Goal: Obtain resource: Obtain resource

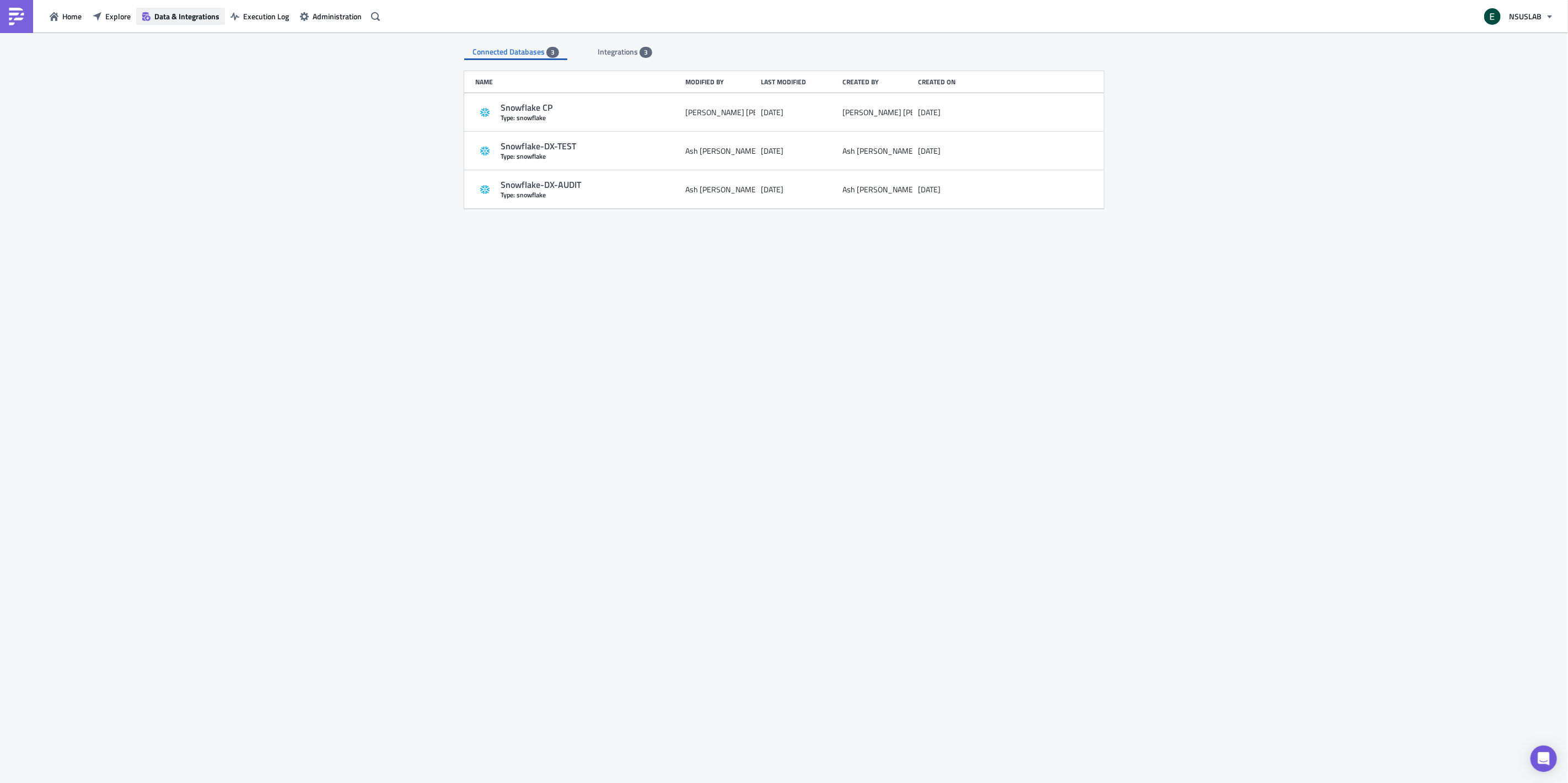
click at [177, 18] on span "Data & Integrations" at bounding box center [187, 16] width 65 height 12
click at [114, 19] on span "Explore" at bounding box center [118, 16] width 26 height 12
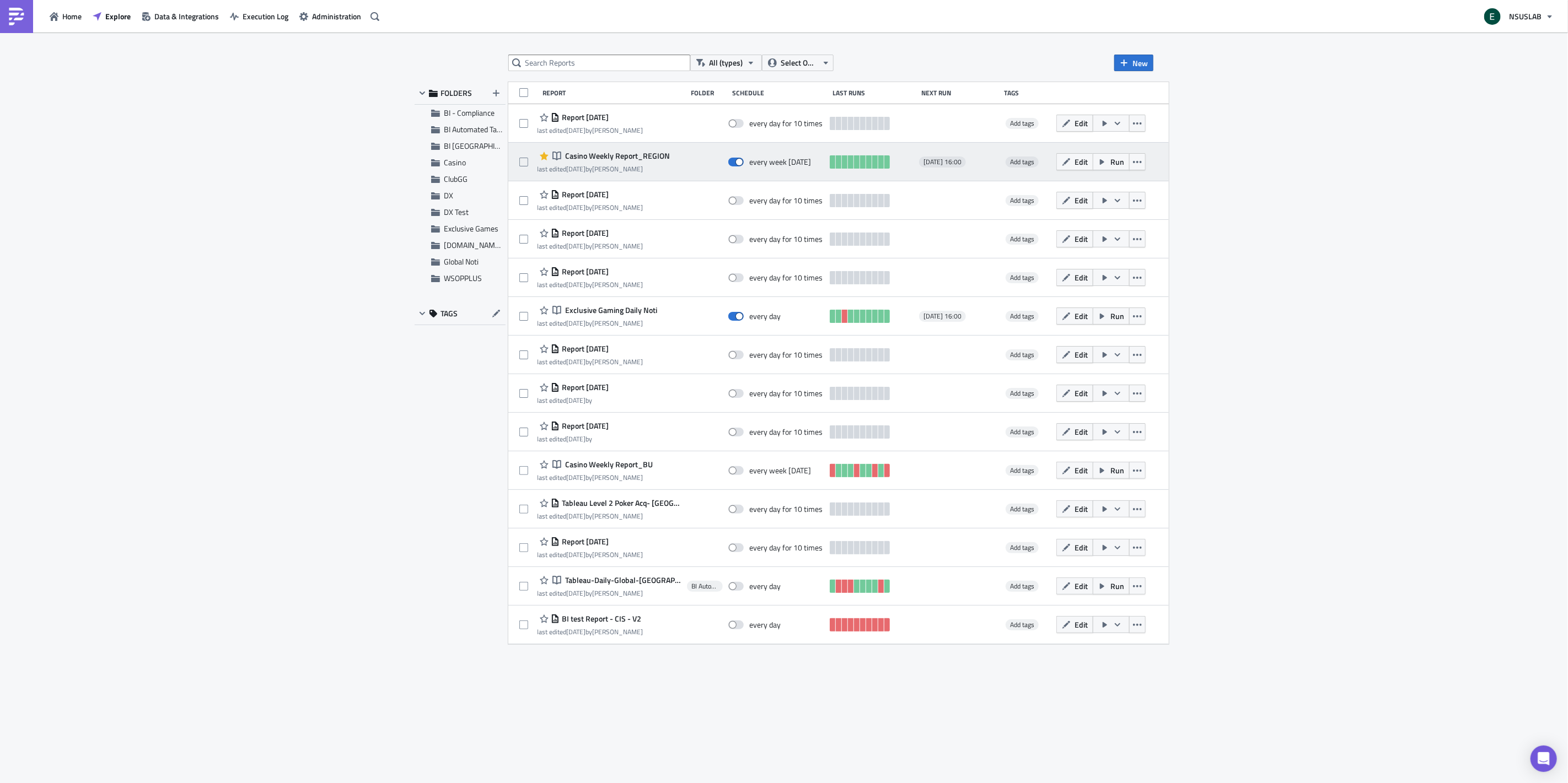
click at [666, 155] on span "Casino Weekly Report_REGION" at bounding box center [617, 156] width 108 height 10
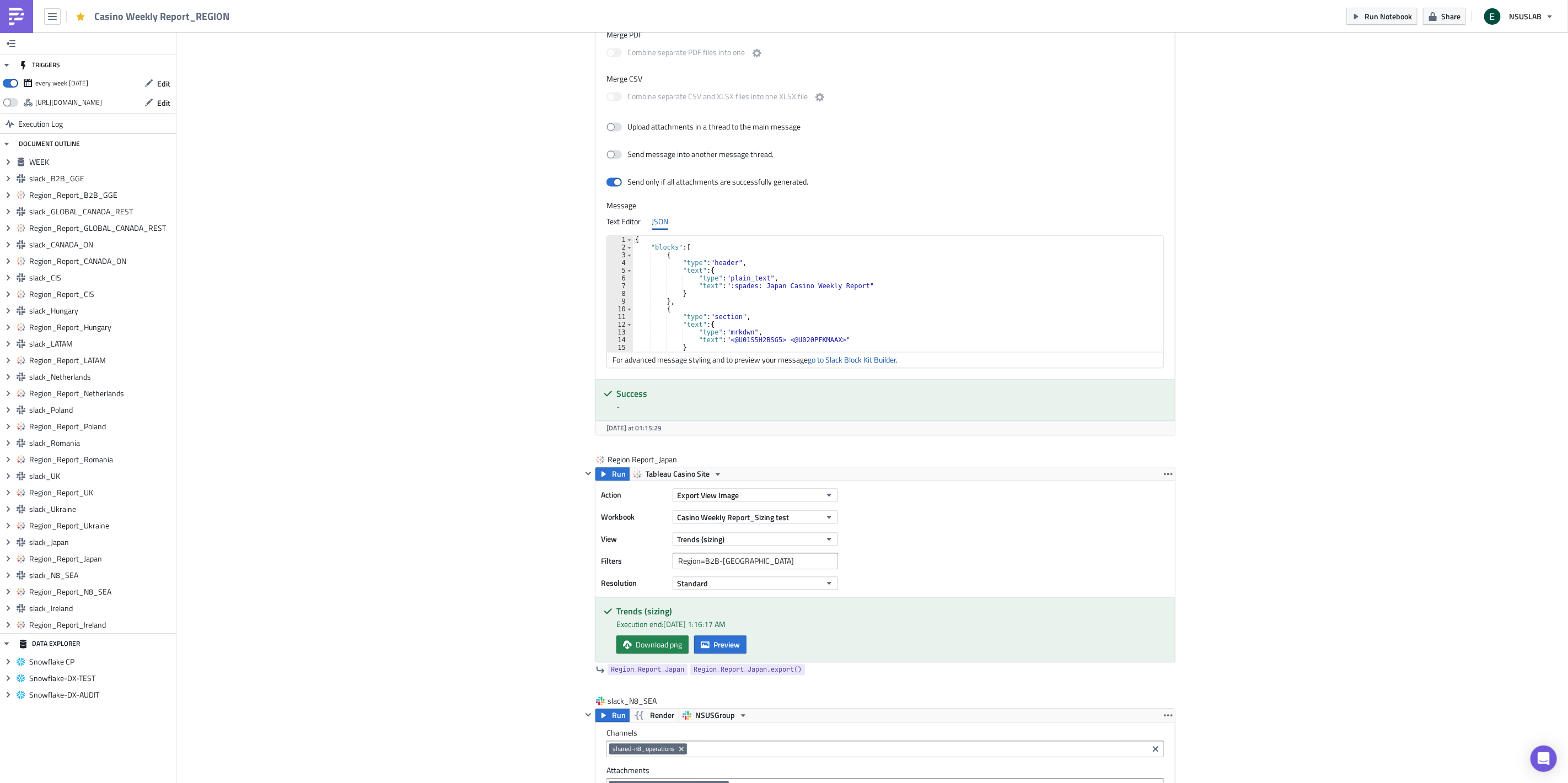
scroll to position [8539, 0]
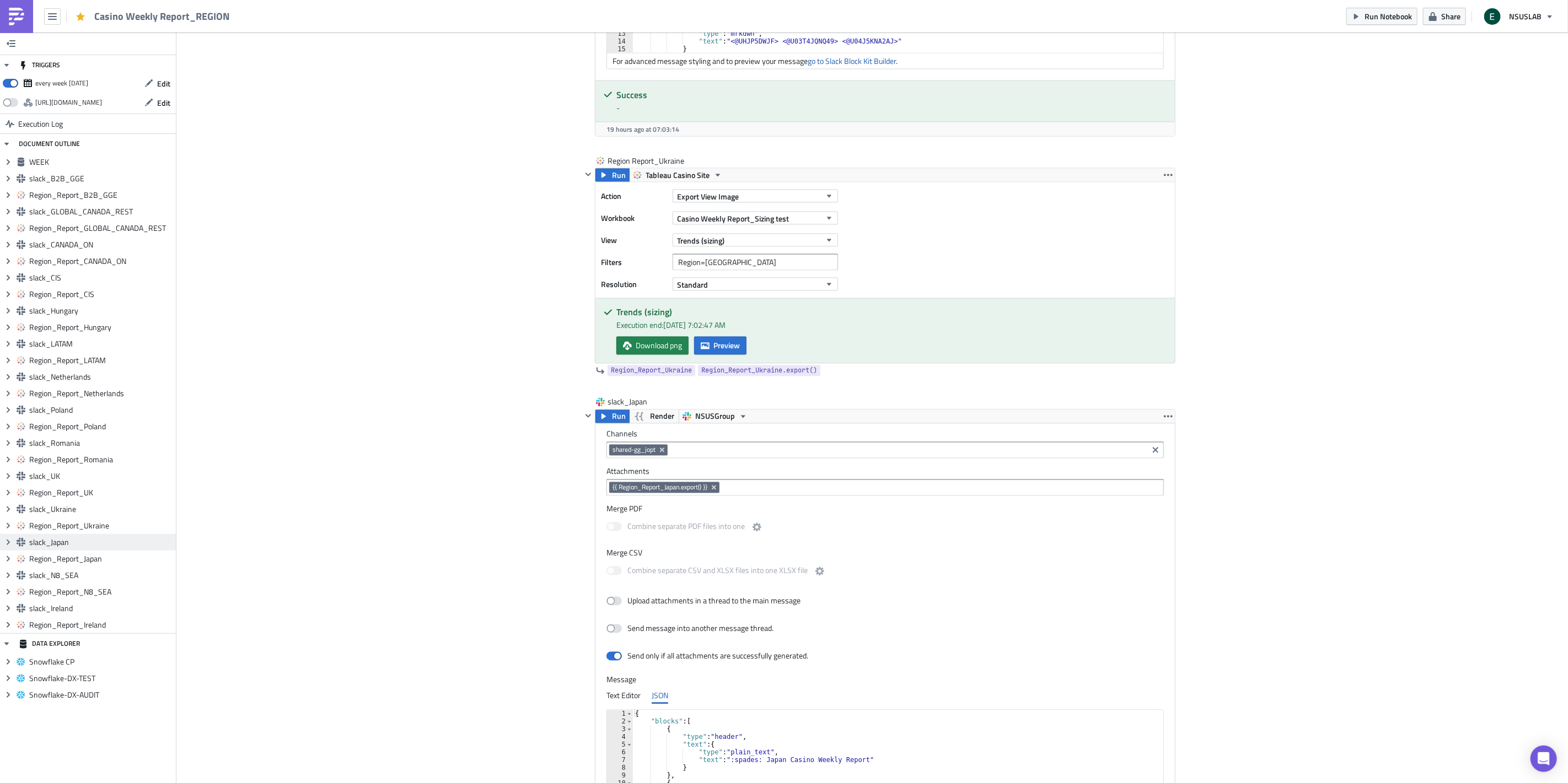
click at [114, 543] on span "slack_Japan" at bounding box center [101, 542] width 144 height 10
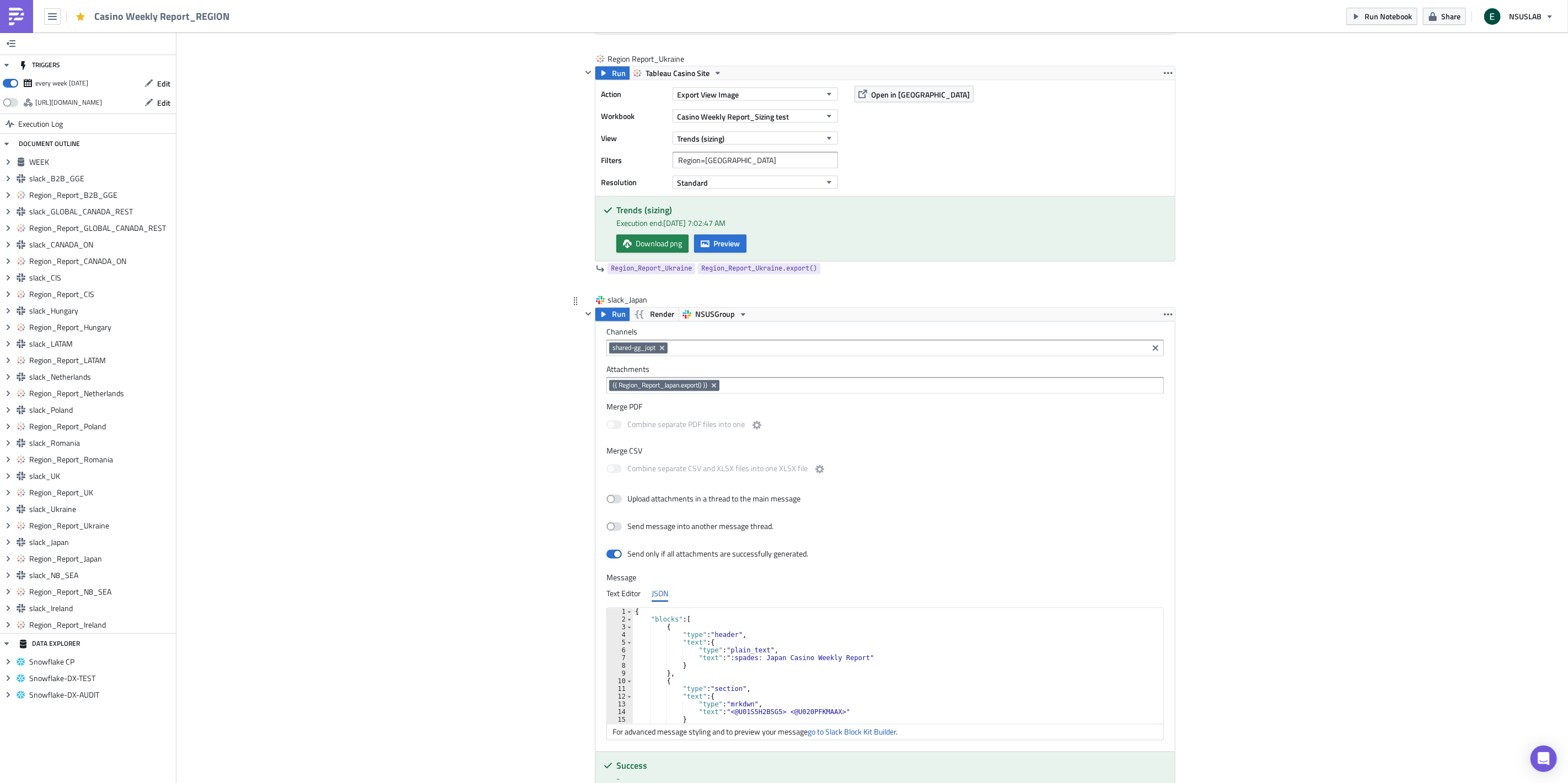
scroll to position [8661, 0]
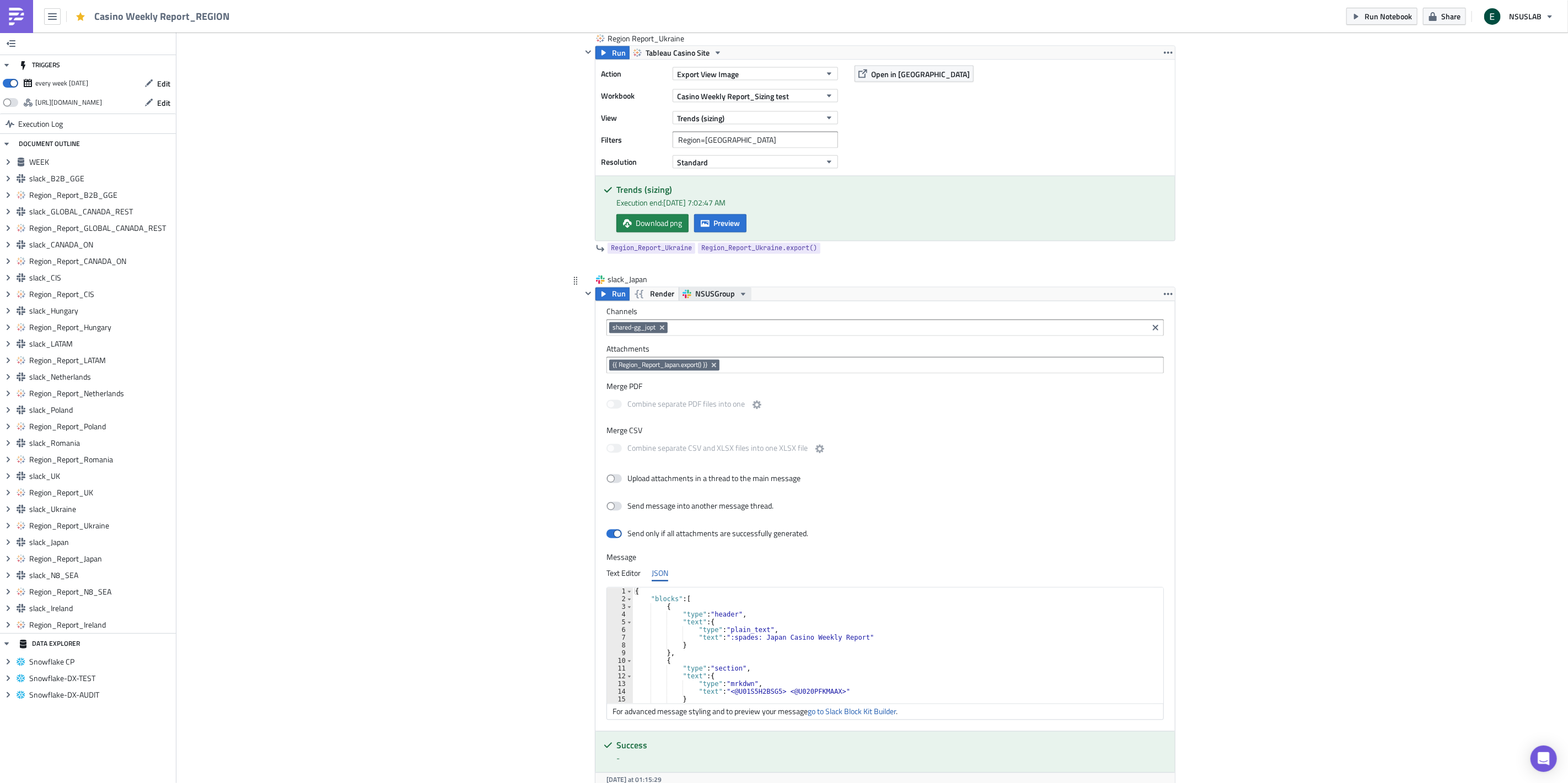
click at [714, 301] on span "NSUSGroup" at bounding box center [715, 294] width 40 height 13
click at [829, 404] on div "Combine separate PDF files into one" at bounding box center [885, 406] width 558 height 23
type textarea "}"
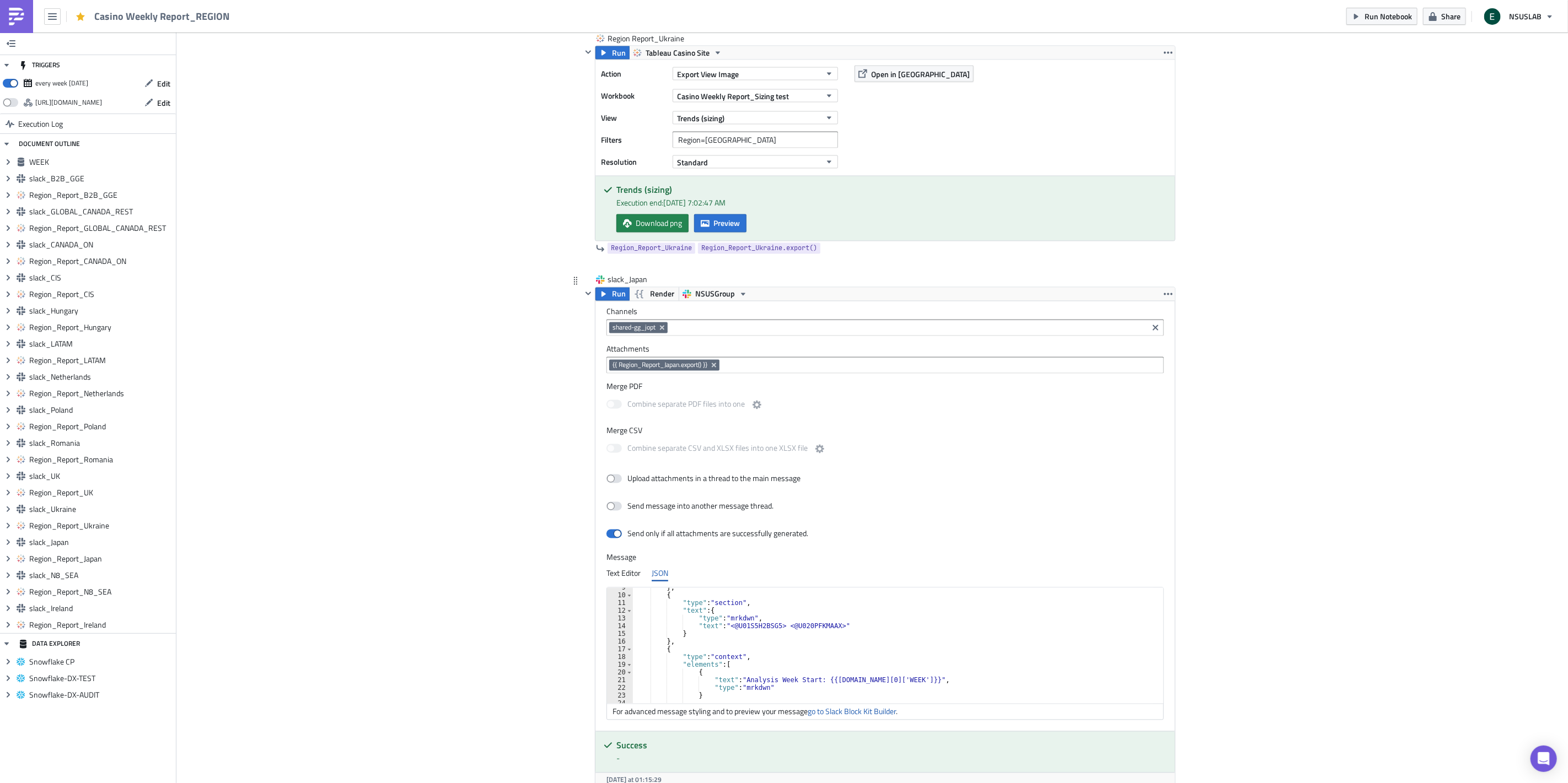
click at [852, 638] on div "} , { "type" : "section" , "text" : { "type" : "mrkdwn" , "text" : "<@U01S5H2BS…" at bounding box center [900, 650] width 534 height 131
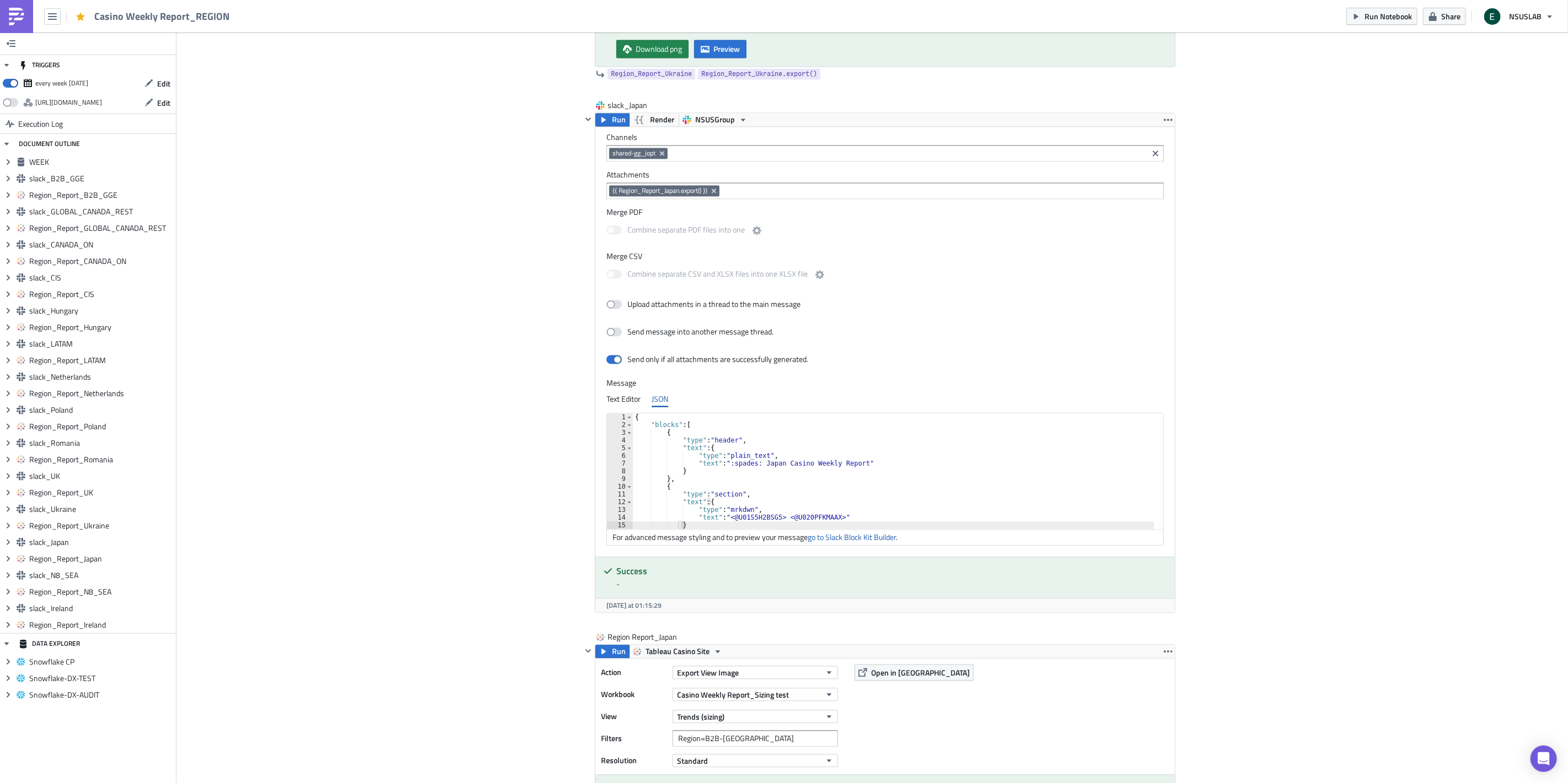
scroll to position [8722, 0]
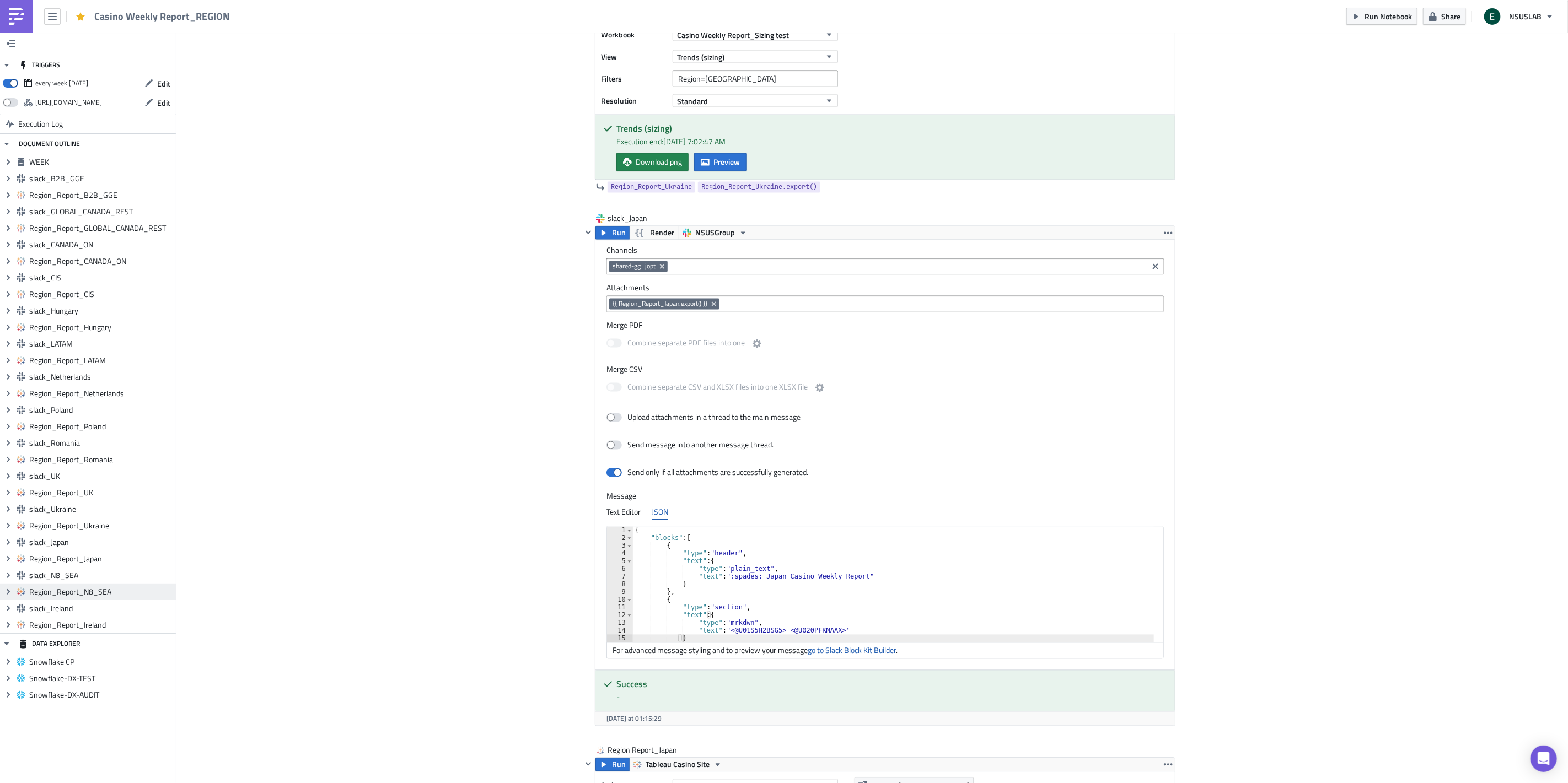
click at [122, 596] on span "Region_Report_N8_SEA" at bounding box center [101, 592] width 144 height 10
click at [123, 593] on span "Region_Report_N8_SEA" at bounding box center [101, 592] width 144 height 10
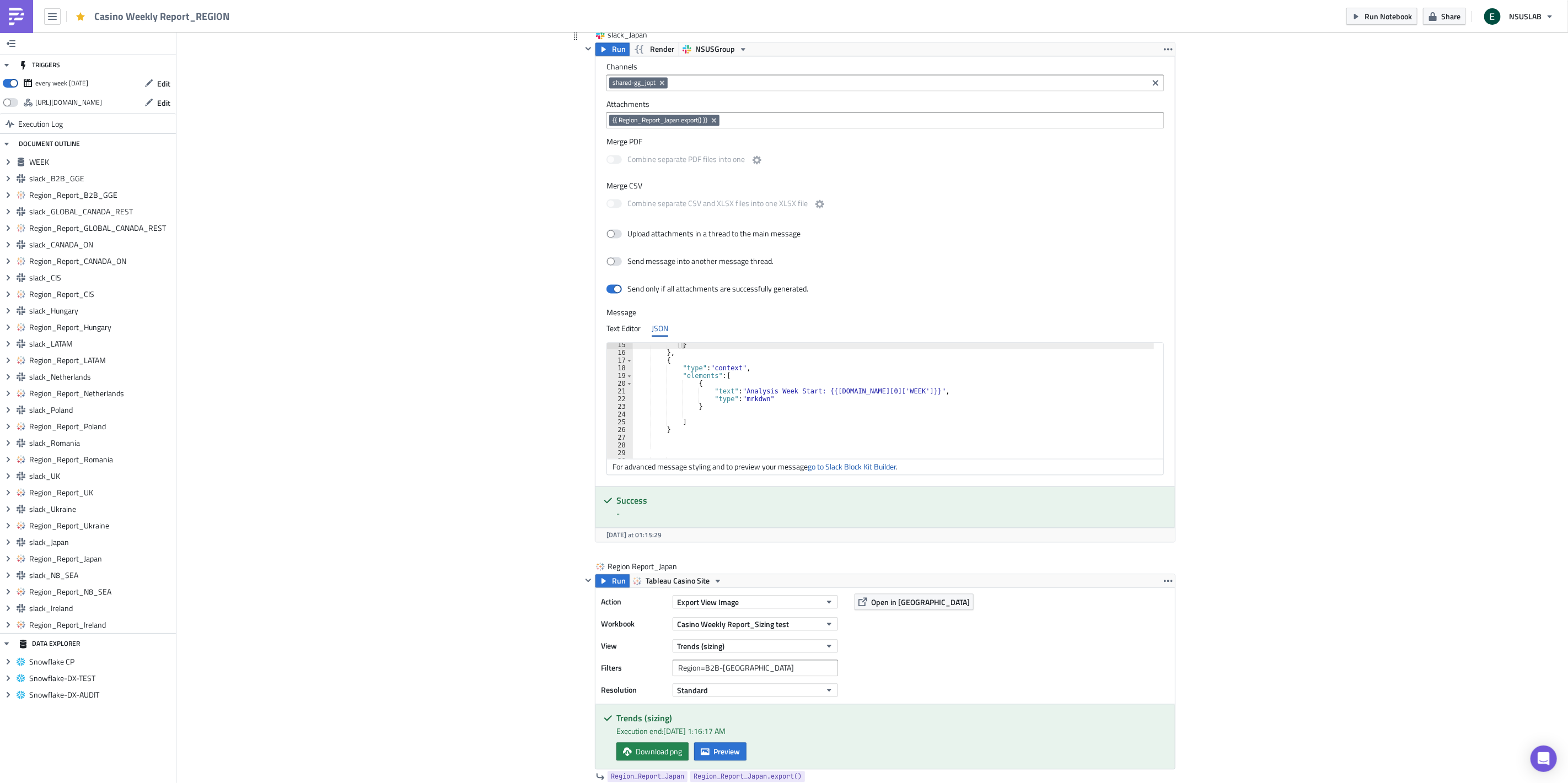
scroll to position [139, 0]
drag, startPoint x: 517, startPoint y: 571, endPoint x: 512, endPoint y: 569, distance: 5.4
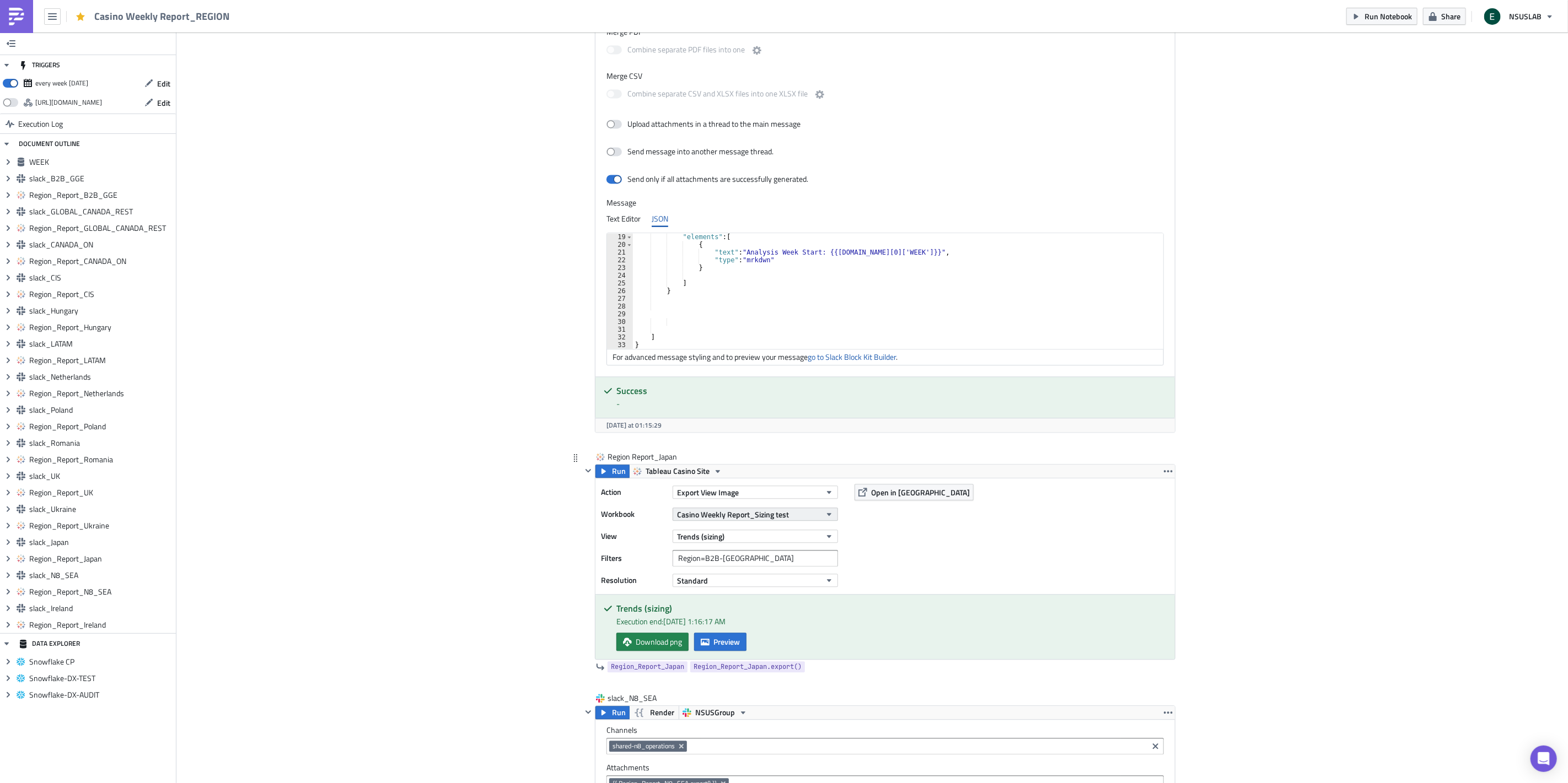
scroll to position [9029, 0]
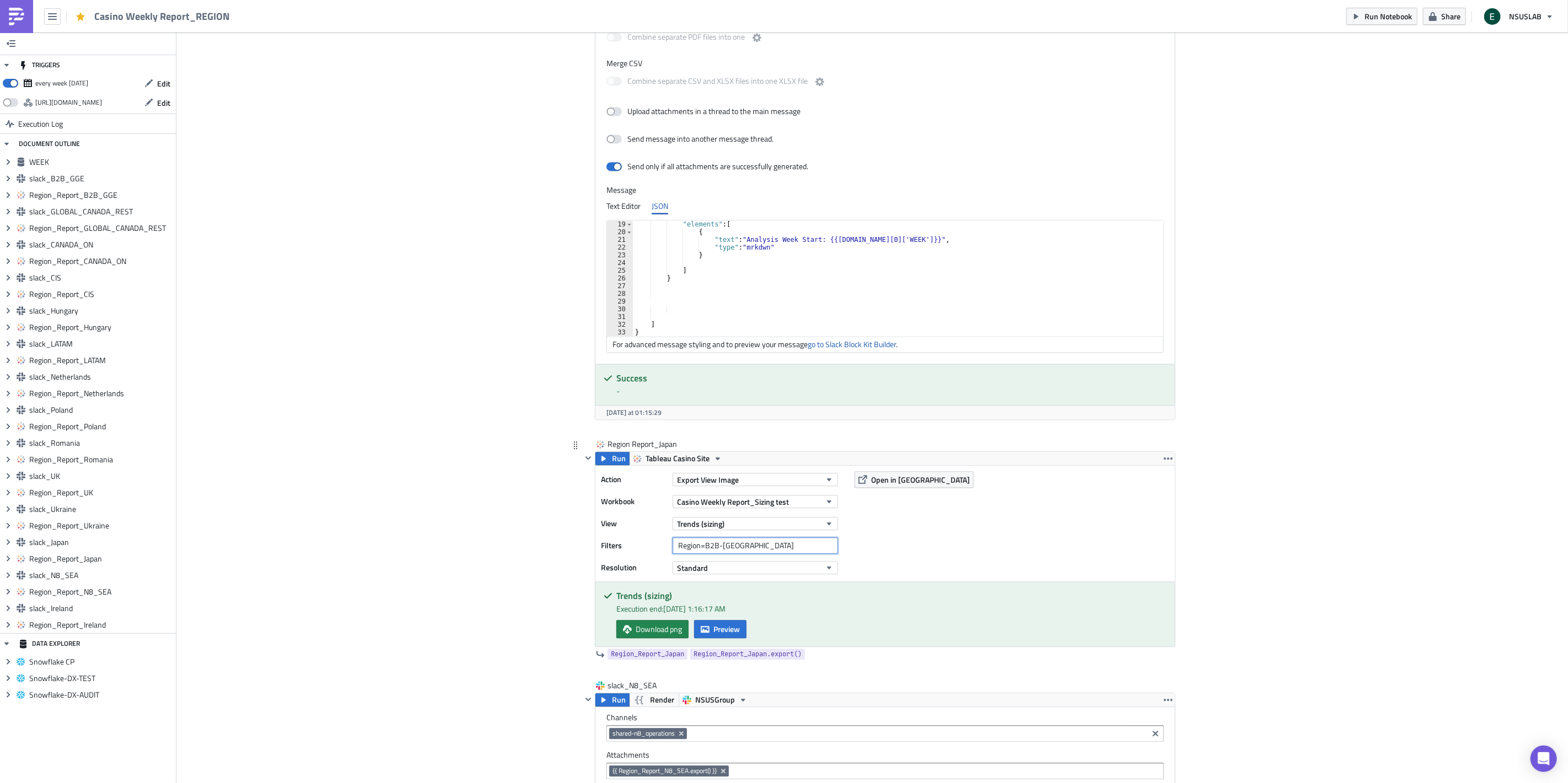
click at [763, 549] on input "Region=B2B-[GEOGRAPHIC_DATA]" at bounding box center [755, 545] width 166 height 16
click at [719, 626] on button "Preview" at bounding box center [720, 629] width 52 height 18
click at [1332, 467] on body "Casino Weekly Report_REGION Run Notebook Share NSUSLAB TRIGGERS every week [DAT…" at bounding box center [784, 392] width 1568 height 785
click at [654, 632] on span "Download png" at bounding box center [659, 628] width 46 height 12
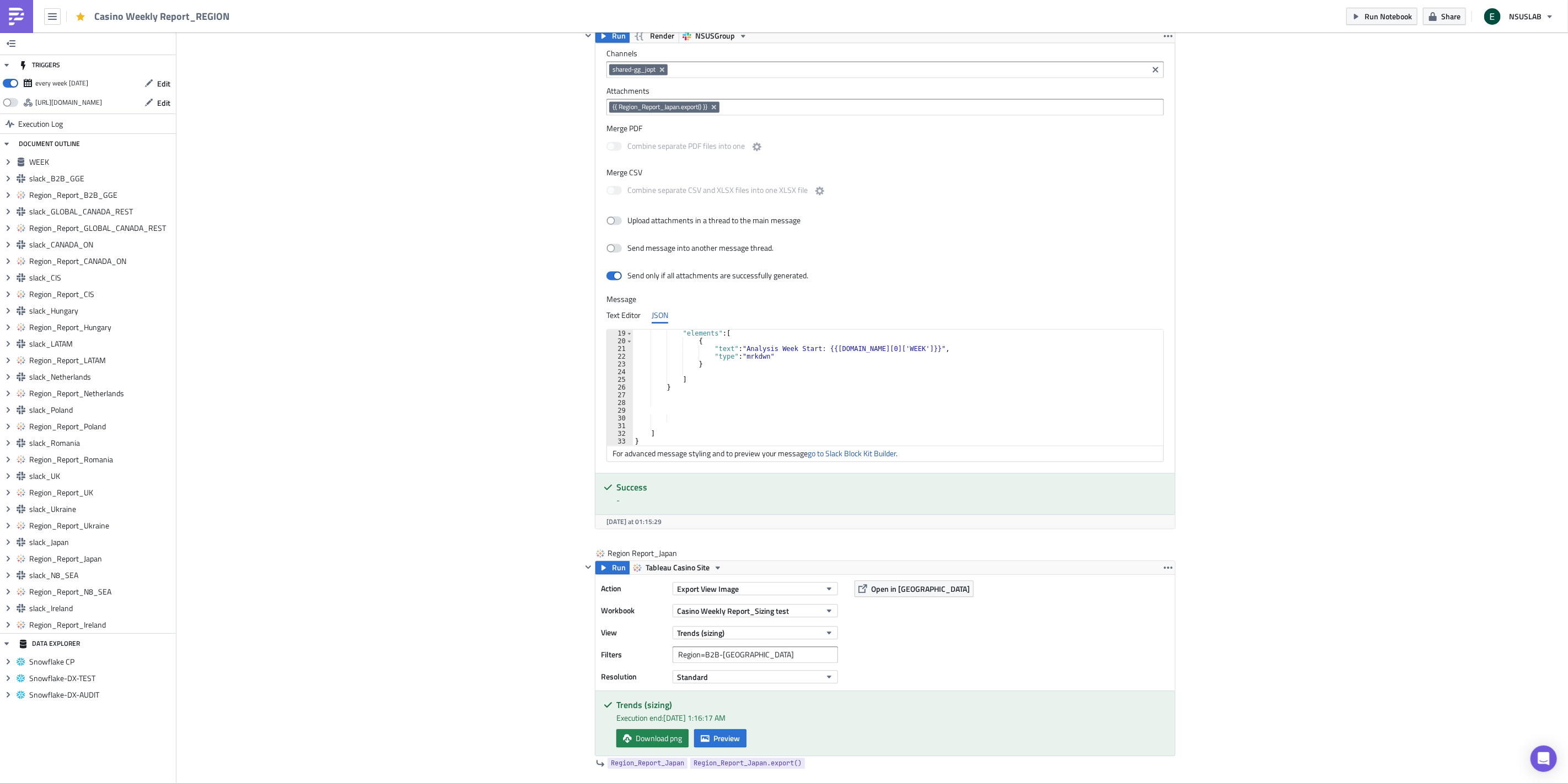
scroll to position [8722, 0]
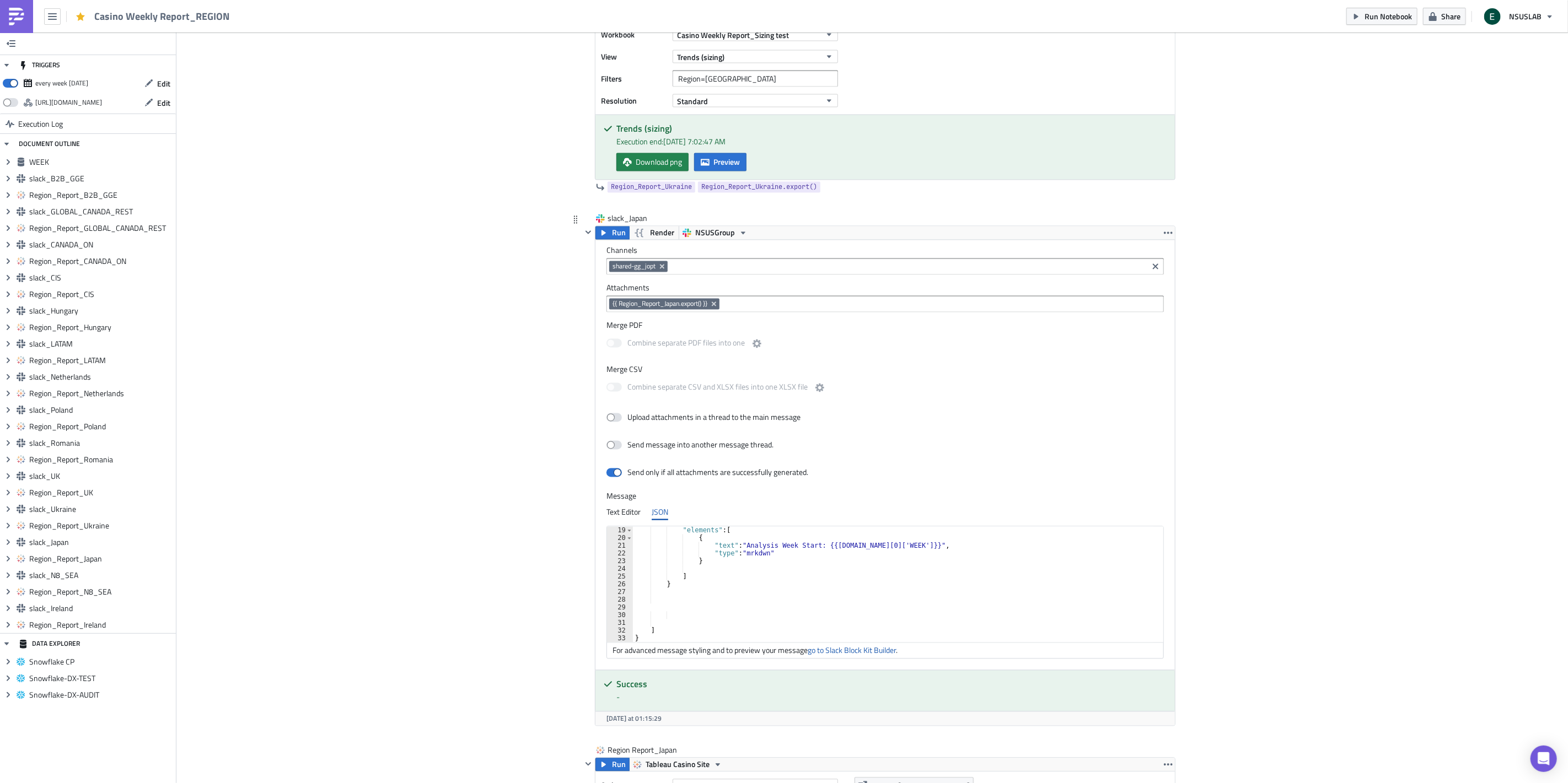
click at [763, 254] on label "Channels" at bounding box center [885, 251] width 558 height 10
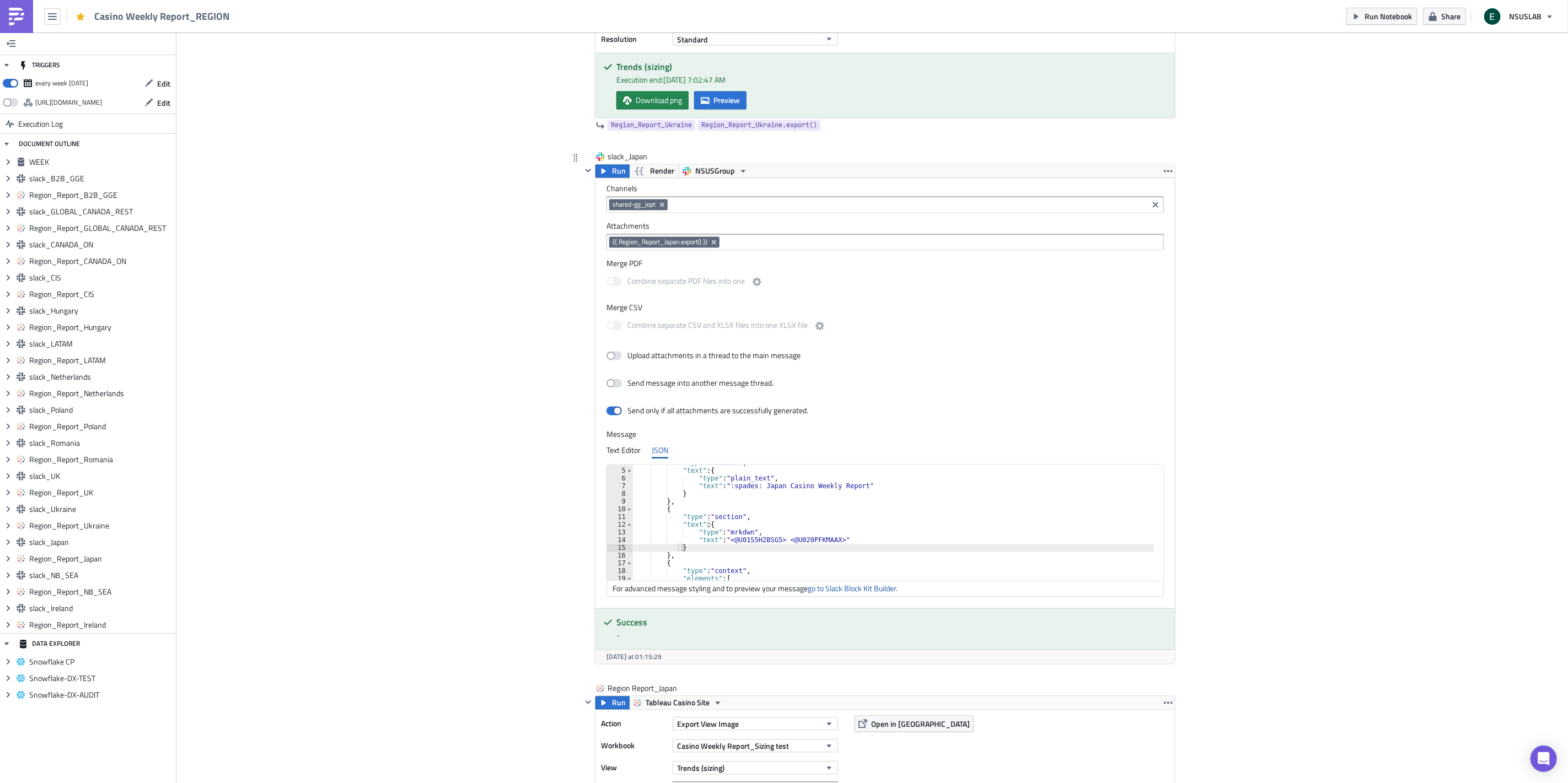
scroll to position [29, 0]
